Goal: Information Seeking & Learning: Learn about a topic

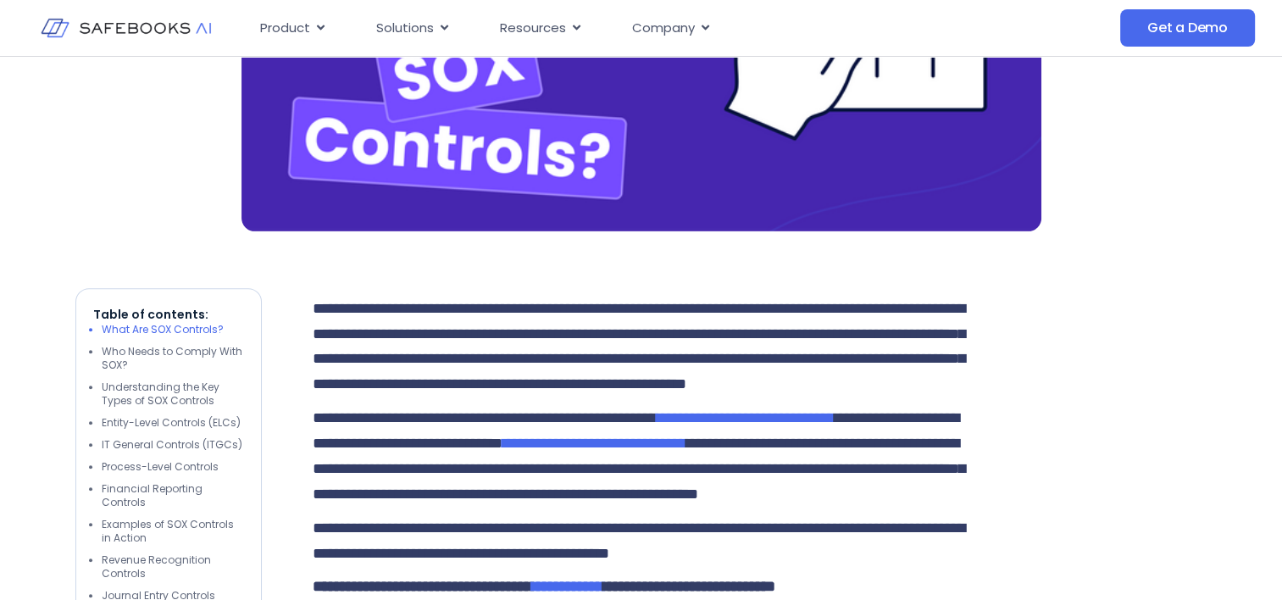
scroll to position [763, 0]
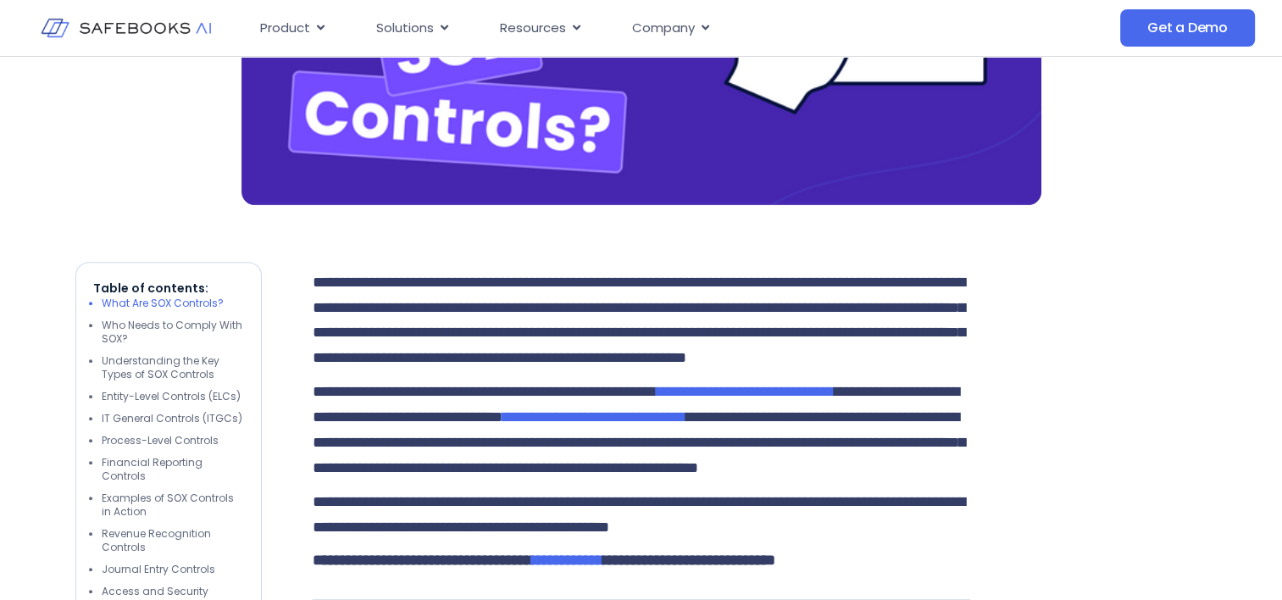
drag, startPoint x: 1119, startPoint y: 268, endPoint x: 949, endPoint y: 253, distance: 170.2
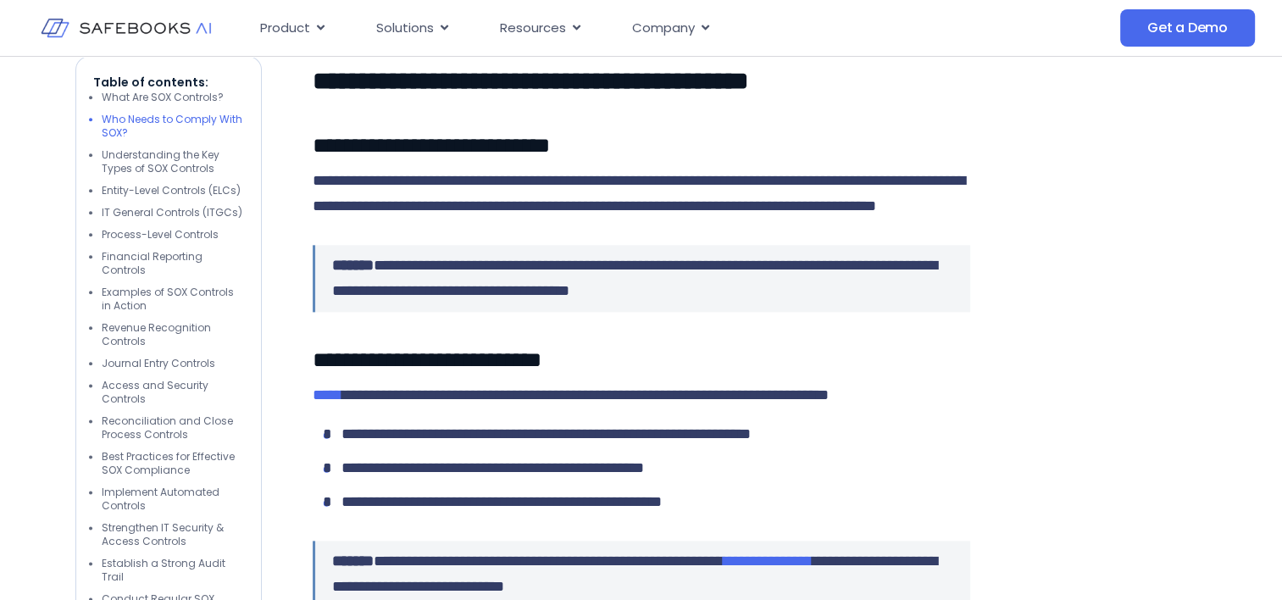
scroll to position [2119, 0]
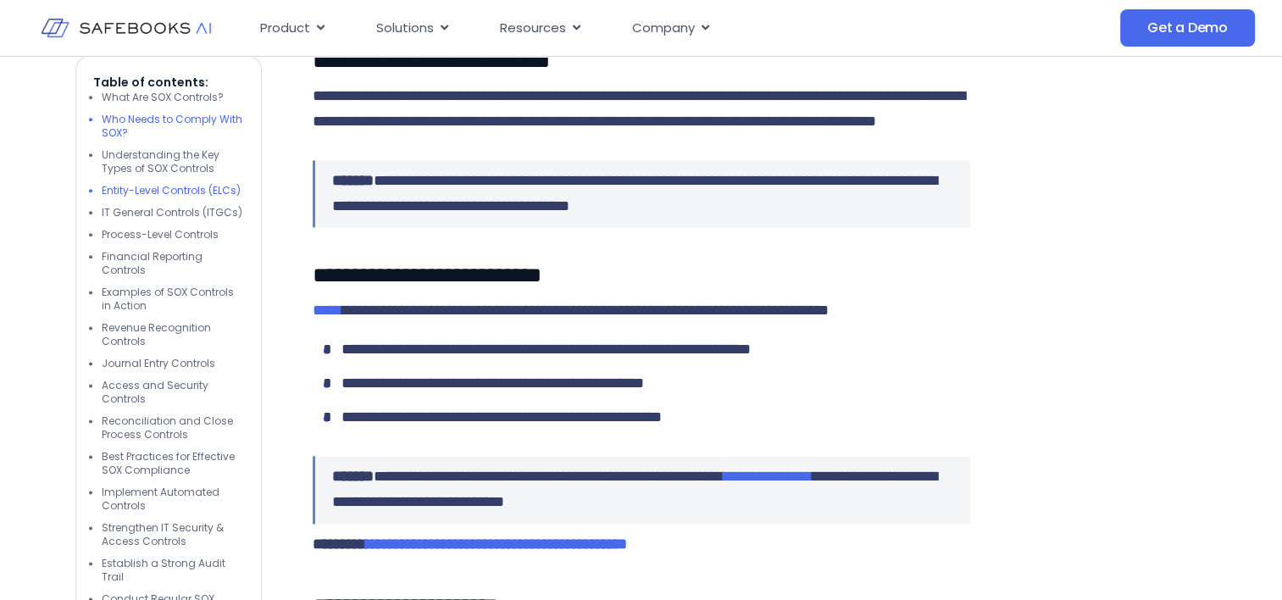
click at [163, 192] on li "Entity-Level Controls (ELCs)" at bounding box center [173, 192] width 142 height 14
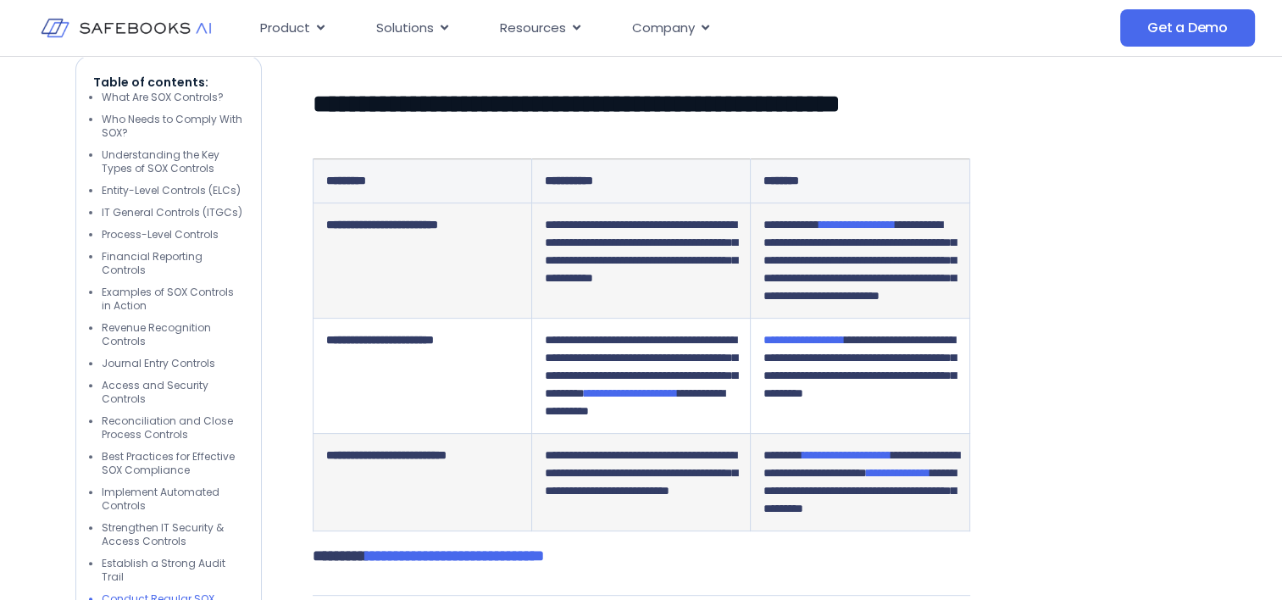
scroll to position [6921, 0]
